Goal: Task Accomplishment & Management: Manage account settings

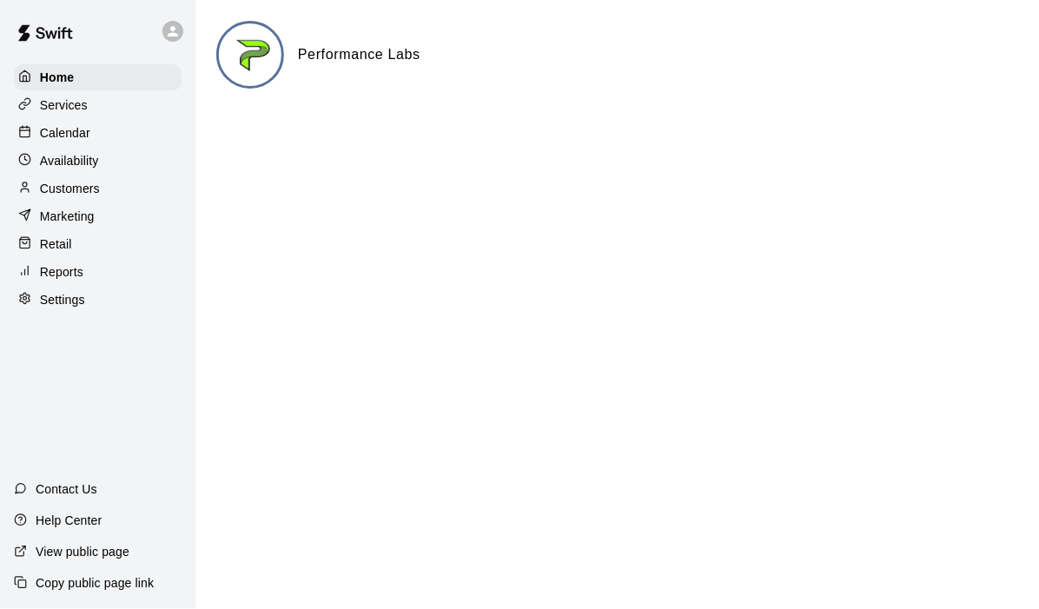
click at [94, 132] on div "Calendar" at bounding box center [98, 133] width 168 height 26
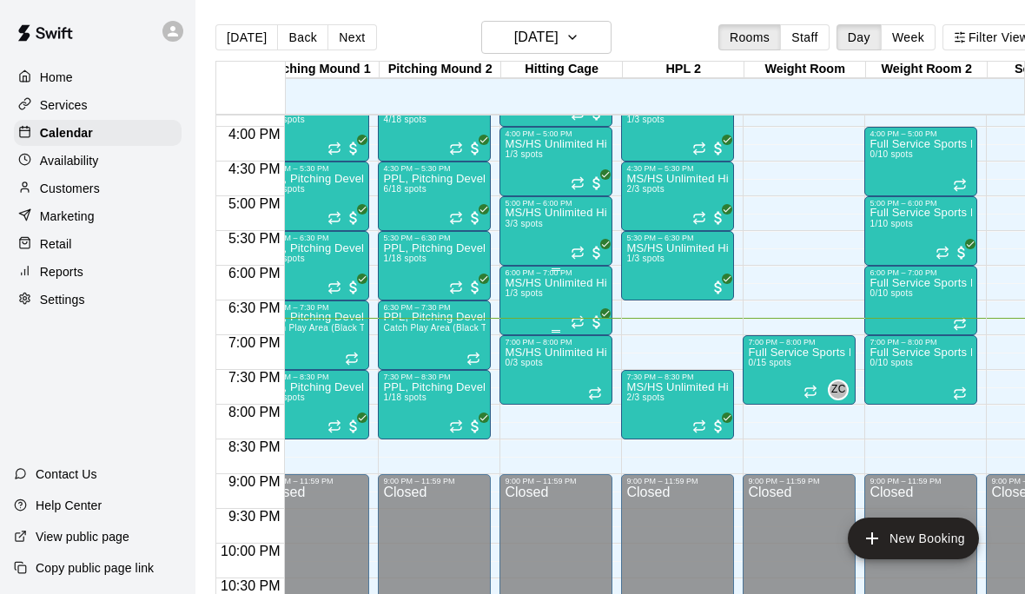
click at [540, 303] on div "MS/HS Unlimited Hitting 1/3 spots" at bounding box center [556, 574] width 103 height 594
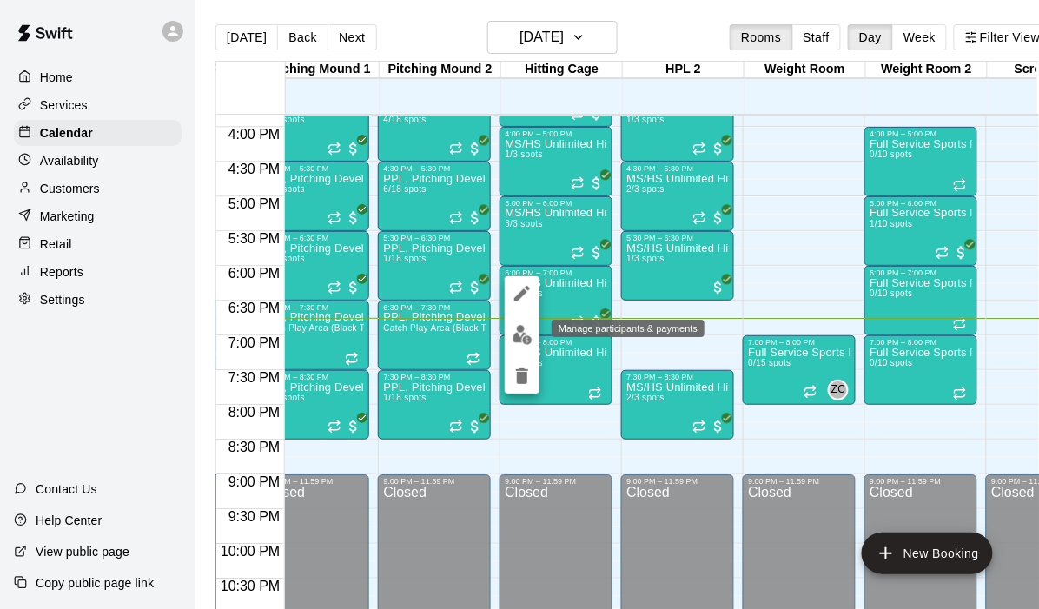
click at [522, 337] on img "edit" at bounding box center [523, 335] width 20 height 20
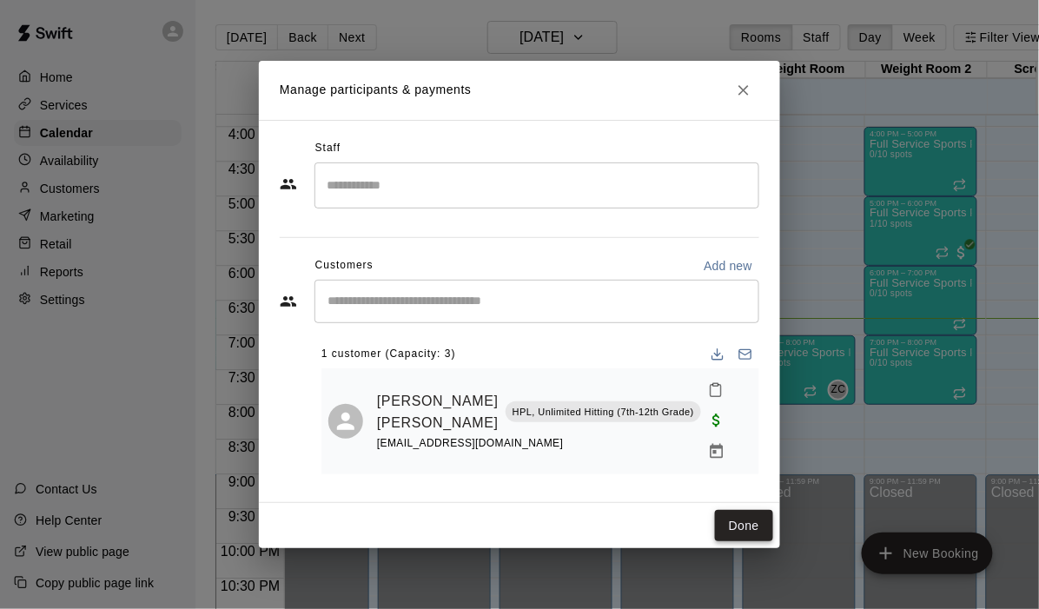
click at [750, 510] on button "Done" at bounding box center [744, 526] width 58 height 32
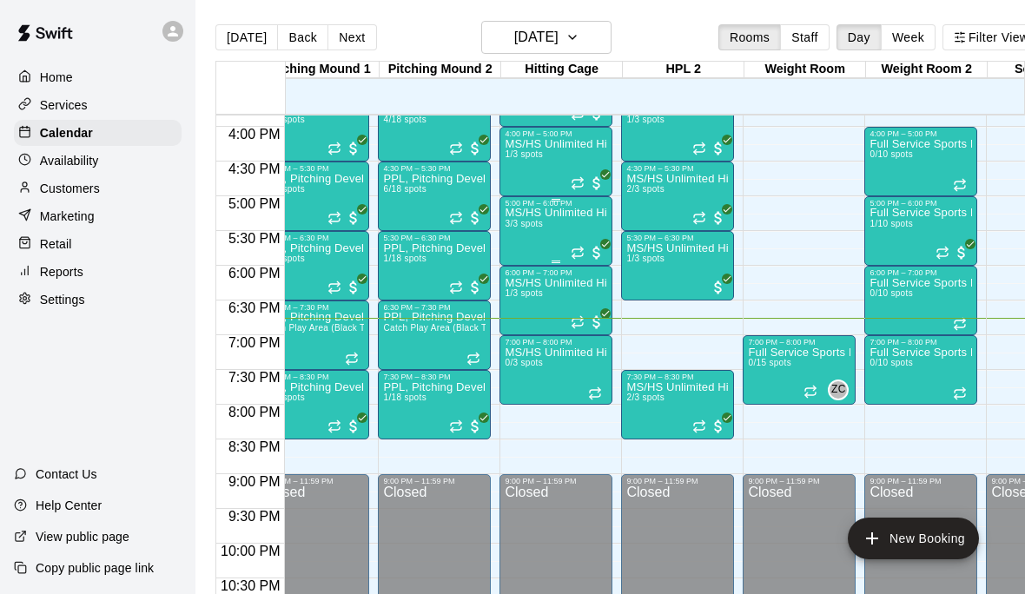
click at [565, 235] on div "MS/HS Unlimited Hitting 3/3 spots" at bounding box center [556, 505] width 103 height 594
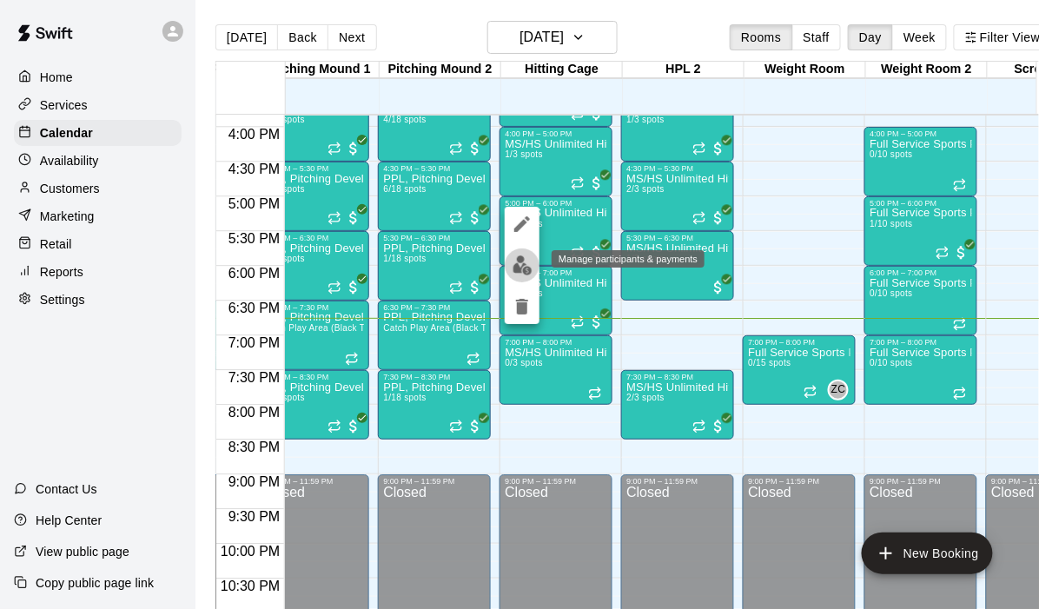
click at [516, 260] on img "edit" at bounding box center [523, 265] width 20 height 20
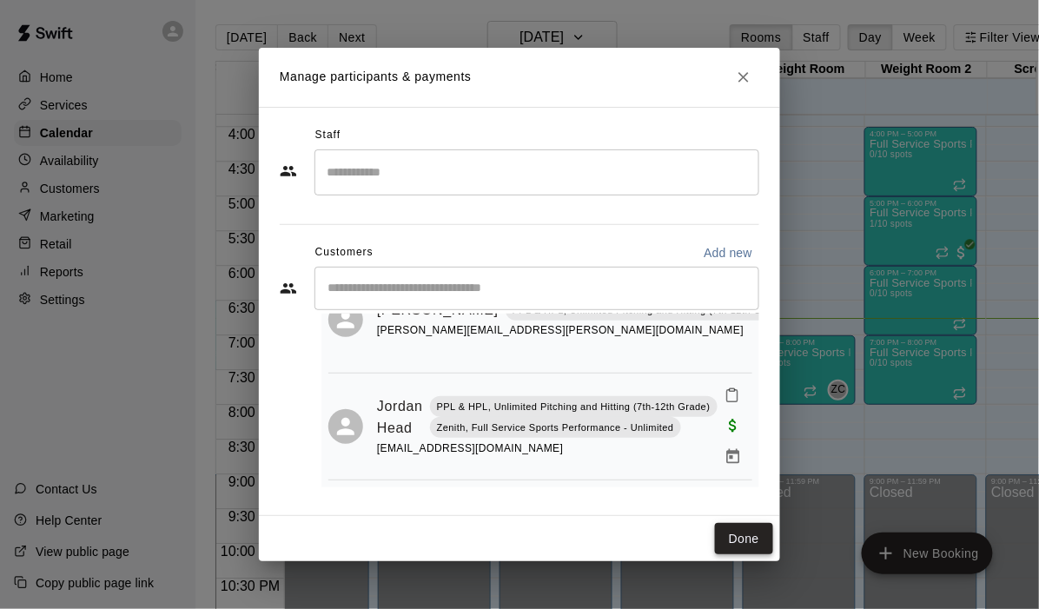
click at [736, 540] on button "Done" at bounding box center [744, 539] width 58 height 32
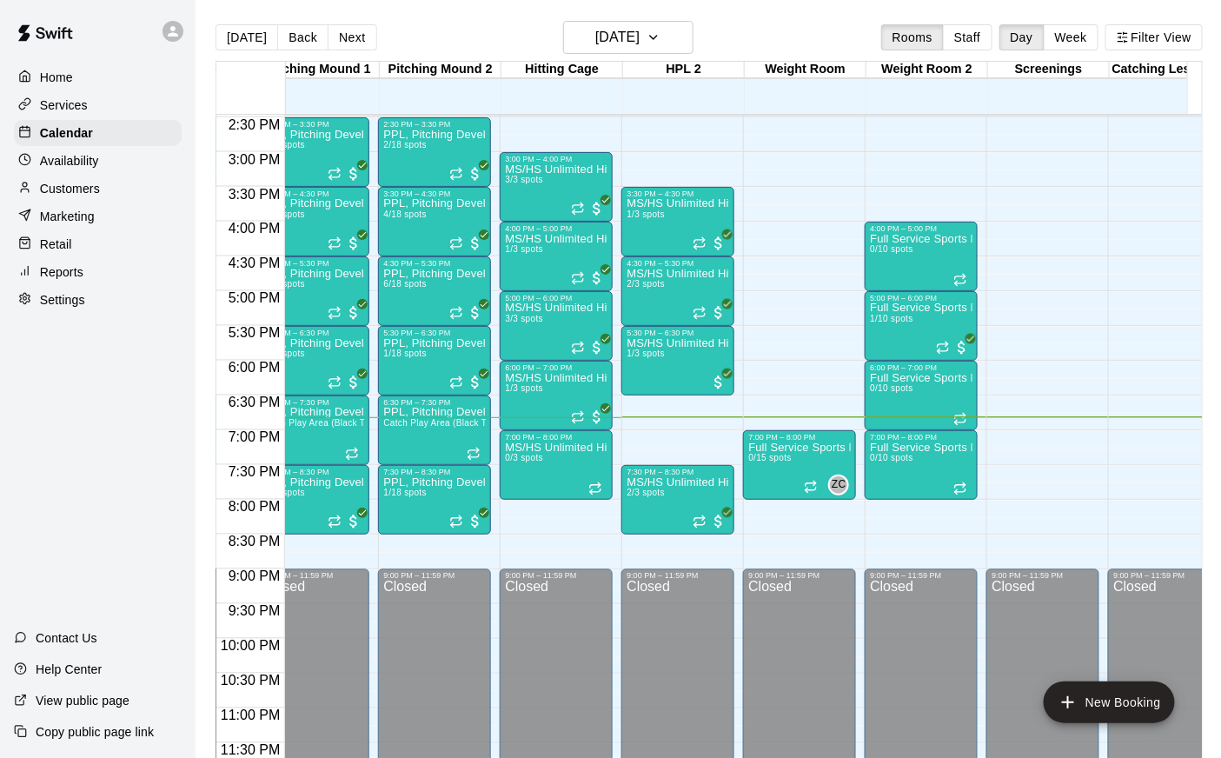
scroll to position [1004, 393]
